Goal: Information Seeking & Learning: Stay updated

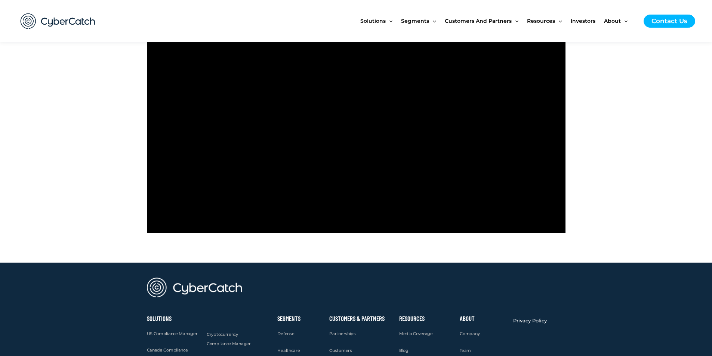
scroll to position [299, 0]
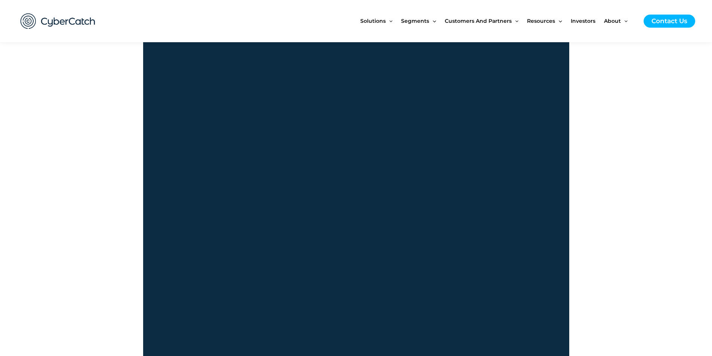
scroll to position [673, 0]
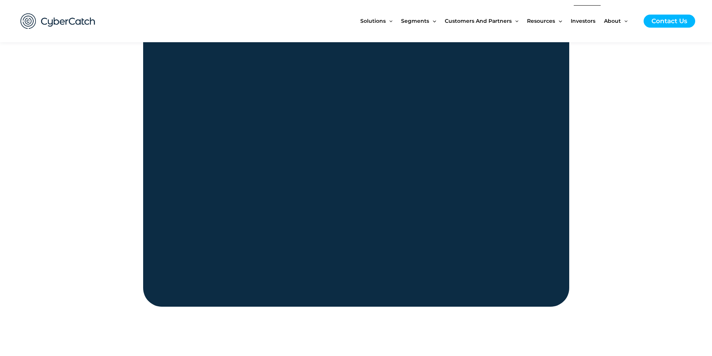
click at [581, 18] on span "Investors" at bounding box center [583, 20] width 25 height 31
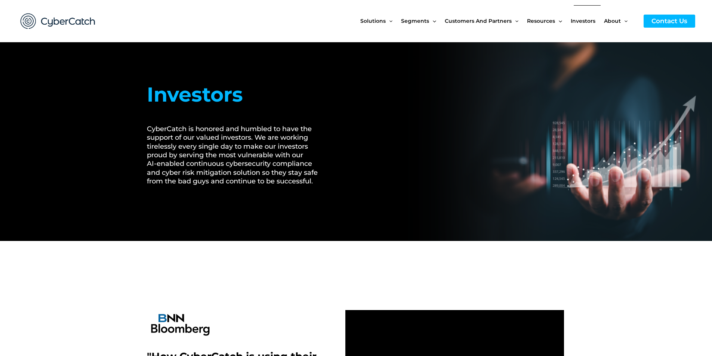
click at [579, 21] on span "Investors" at bounding box center [583, 20] width 25 height 31
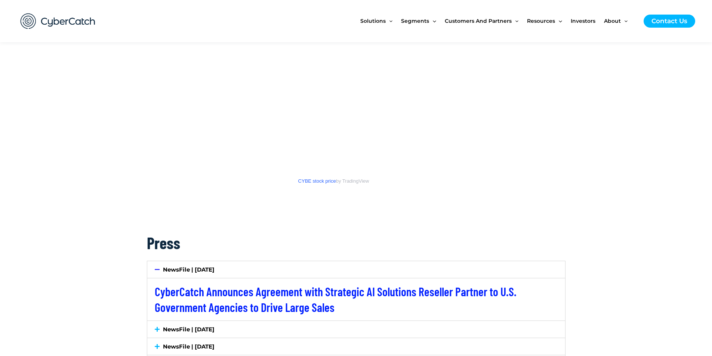
scroll to position [1270, 0]
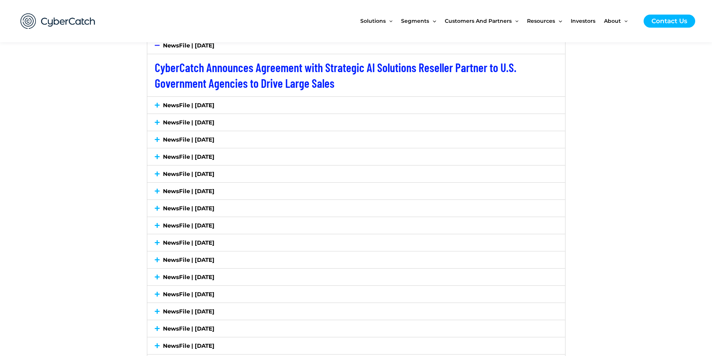
click at [313, 108] on div "NewsFile | [DATE]" at bounding box center [356, 105] width 418 height 17
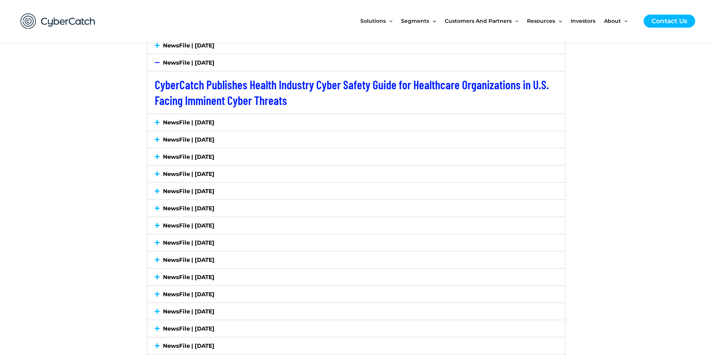
click at [312, 126] on div "NewsFile | July 2, 2025" at bounding box center [356, 122] width 418 height 17
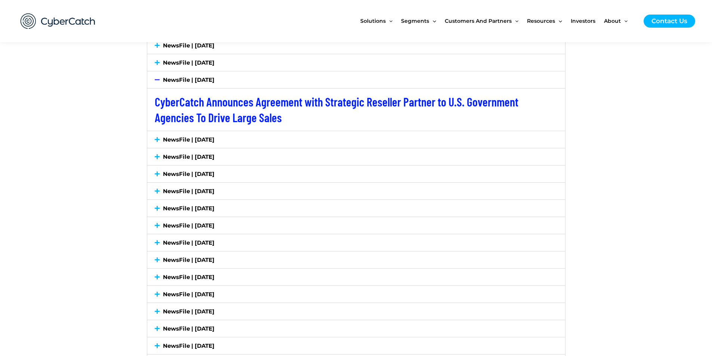
click at [312, 138] on div "NewsFile | June 18, 2025" at bounding box center [356, 139] width 418 height 17
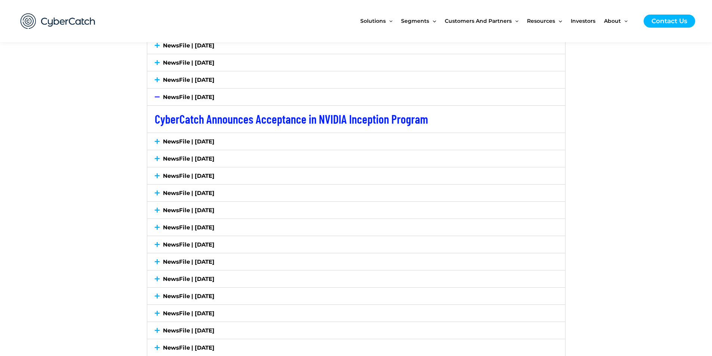
click at [319, 148] on div "NewsFile | June 10, 2025" at bounding box center [356, 141] width 418 height 17
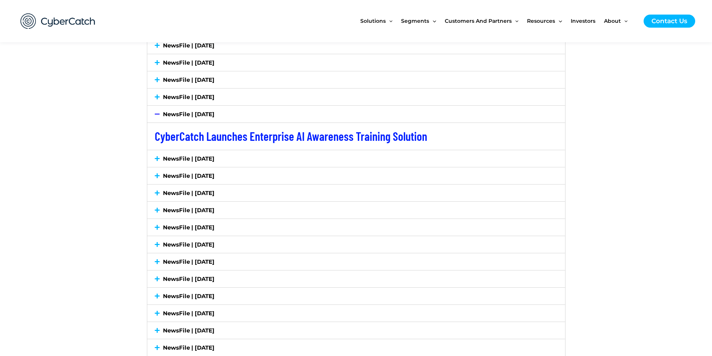
click at [322, 160] on div "NewsFile | May 20, 2025" at bounding box center [356, 158] width 418 height 17
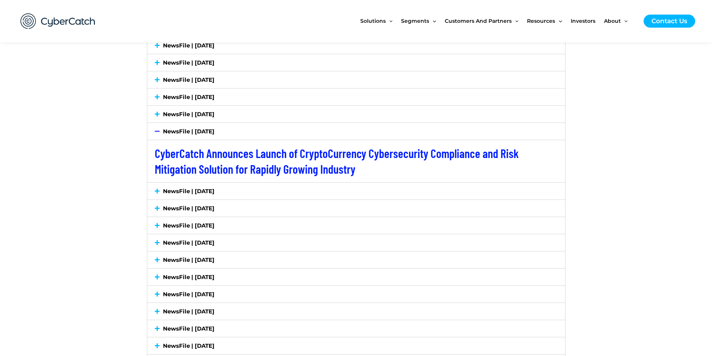
click at [309, 194] on div "NewsFile | May 12, 2025" at bounding box center [356, 191] width 418 height 17
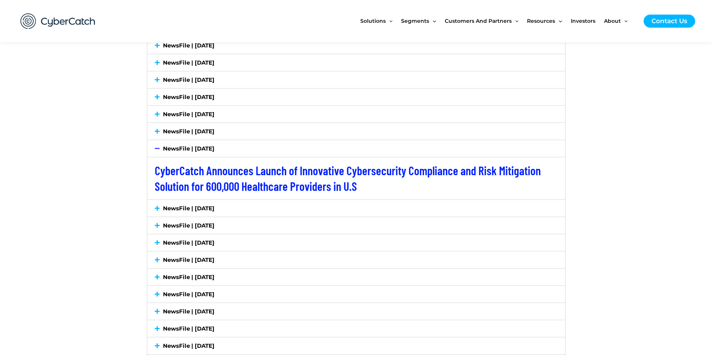
click at [292, 206] on div "NewsFile | May 8, 2025" at bounding box center [356, 208] width 418 height 17
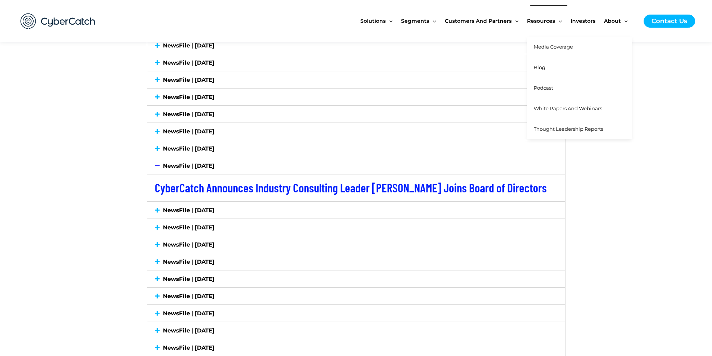
drag, startPoint x: 561, startPoint y: 49, endPoint x: 557, endPoint y: 48, distance: 4.1
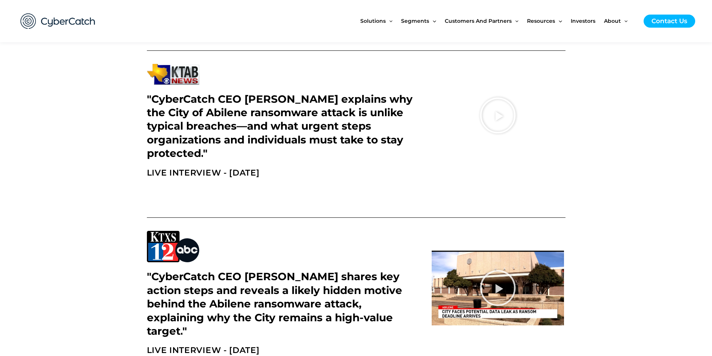
scroll to position [523, 0]
